Goal: Find contact information: Find contact information

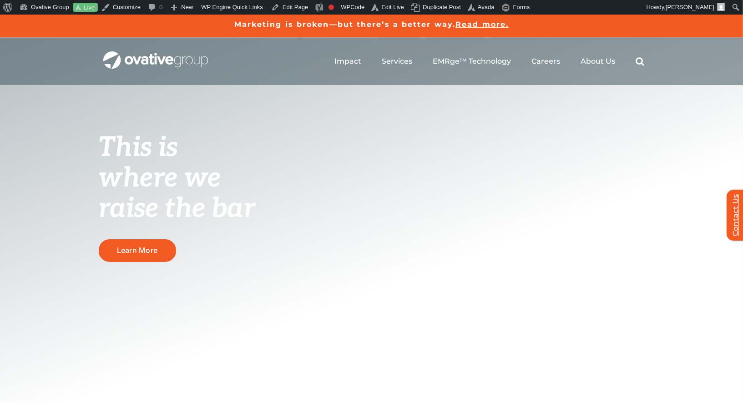
click at [737, 206] on link "Contact Us" at bounding box center [739, 215] width 27 height 51
